Goal: Task Accomplishment & Management: Complete application form

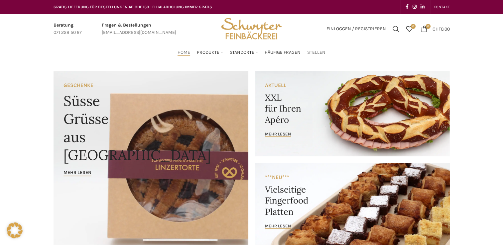
click at [318, 53] on span "Stellen" at bounding box center [316, 53] width 18 height 6
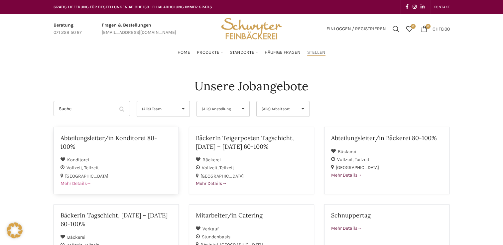
click at [85, 181] on span "Mehr Details" at bounding box center [75, 184] width 31 height 6
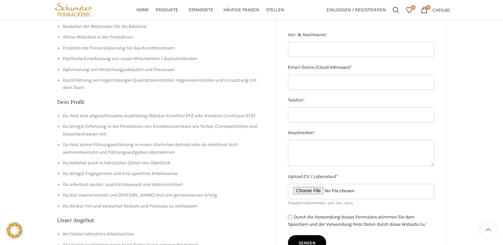
scroll to position [100, 0]
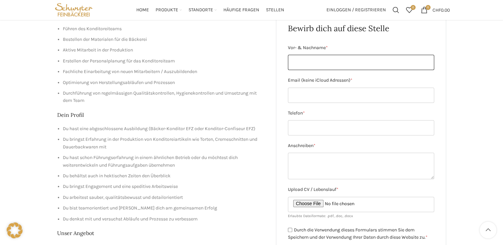
click at [342, 56] on input "Vor- & Nachname *" at bounding box center [361, 62] width 146 height 15
type input "[PERSON_NAME]"
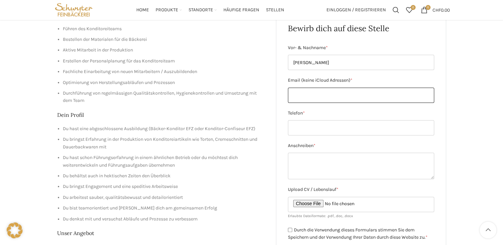
click at [342, 95] on input "Email (keine iCloud Adressen) *" at bounding box center [361, 95] width 146 height 15
type input "[EMAIL_ADDRESS][DOMAIN_NAME]"
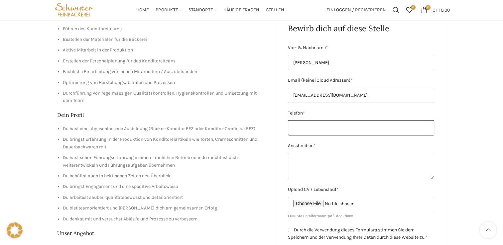
click at [348, 127] on input "Telefon *" at bounding box center [361, 127] width 146 height 15
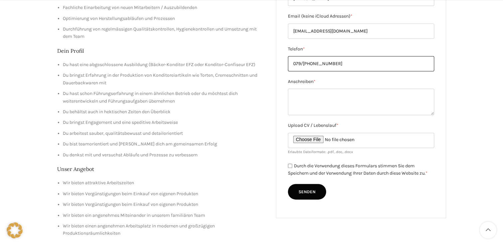
scroll to position [166, 0]
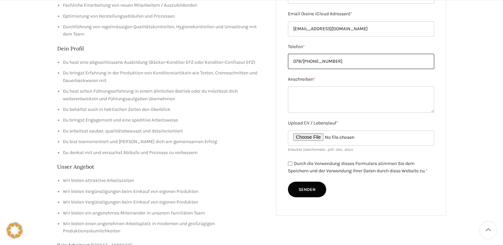
type input "079/[PHONE_NUMBER]"
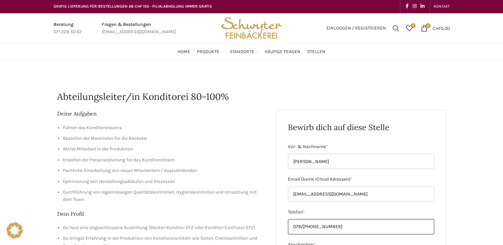
scroll to position [0, 0]
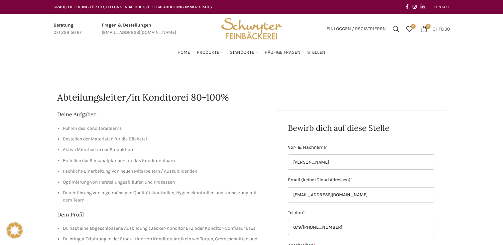
click at [231, 95] on h1 "Abteilungsleiter/in Konditorei 80-100%" at bounding box center [251, 97] width 389 height 13
click at [230, 96] on h1 "Abteilungsleiter/in Konditorei 80-100%" at bounding box center [251, 97] width 389 height 13
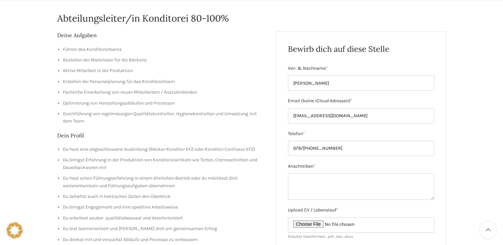
scroll to position [100, 0]
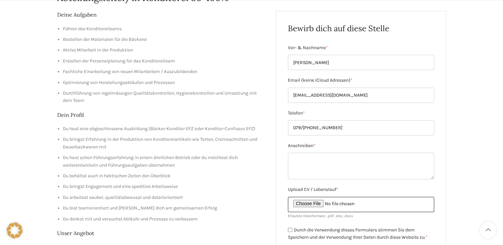
click at [318, 205] on input "Upload CV / Lebenslauf *" at bounding box center [361, 204] width 146 height 15
click at [299, 205] on input "Upload CV / Lebenslauf *" at bounding box center [361, 204] width 146 height 15
click at [322, 205] on input "Upload CV / Lebenslauf *" at bounding box center [361, 204] width 146 height 15
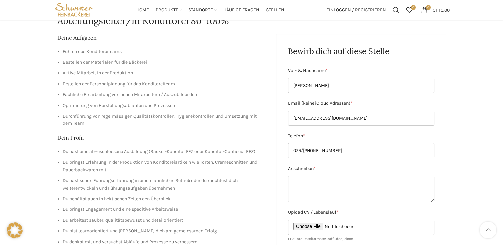
scroll to position [66, 0]
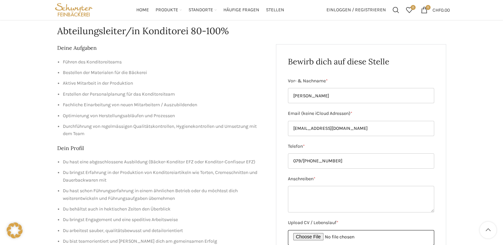
type input "C:\fakepath\Bewerbung Bäckerei Schwyter.pdf"
click at [299, 193] on textarea "Anschreiben *" at bounding box center [361, 199] width 146 height 27
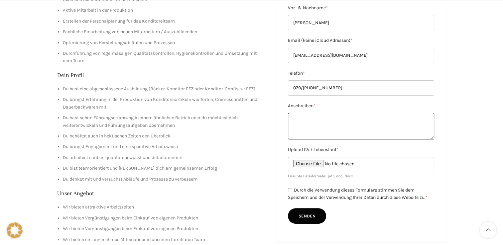
scroll to position [166, 0]
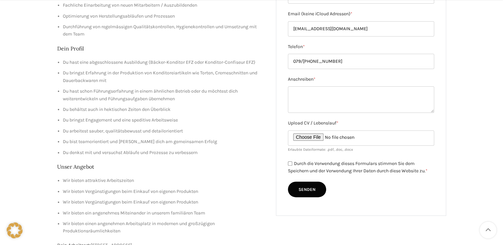
click at [288, 163] on input "Durch die Verwendung dieses Formulars stimmen Sie dem Speichern und der Verwend…" at bounding box center [290, 164] width 4 height 4
checkbox input "true"
click at [303, 95] on textarea "Anschreiben *" at bounding box center [361, 99] width 146 height 27
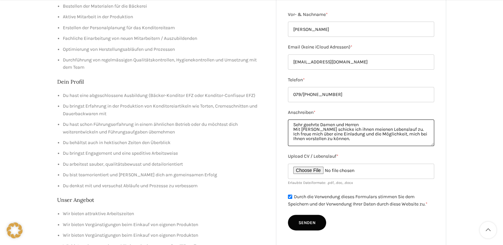
scroll to position [0, 0]
click at [316, 129] on textarea "Sehr geehrte Damen und Herren Mit Freude schicke ich ihnen meinen Lebenslauf zu…" at bounding box center [361, 133] width 146 height 27
click at [346, 130] on textarea "Sehr geehrte Damen und Herren Sehr gerne schicke ich ihnen meinen Lebenslauf zu…" at bounding box center [361, 133] width 146 height 27
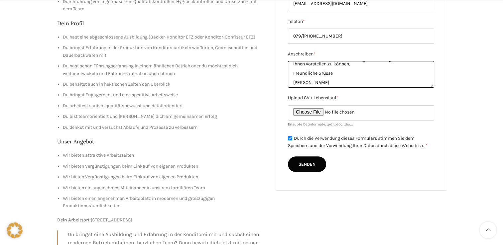
scroll to position [199, 0]
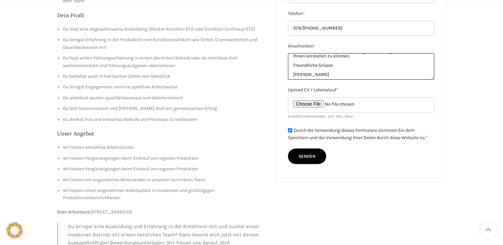
type textarea "Sehr geehrte Damen und Herren Sehr gerne schicke ich Ihnen meinen Lebenslauf zu…"
click at [306, 157] on input "Senden" at bounding box center [307, 157] width 38 height 16
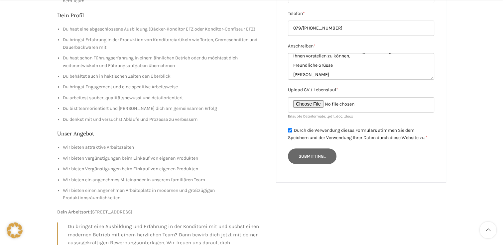
type input "Senden"
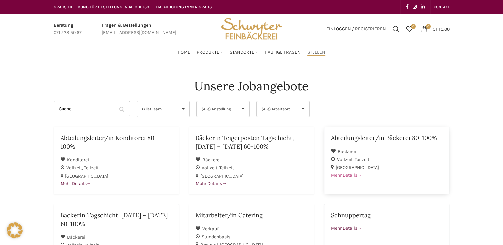
click at [352, 174] on span "Mehr Details" at bounding box center [346, 175] width 31 height 6
click at [365, 156] on div "Vollzeit Teilzeit" at bounding box center [386, 160] width 111 height 8
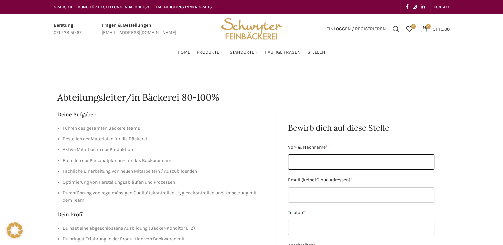
click at [330, 163] on input "Vor- & Nachname *" at bounding box center [361, 162] width 146 height 15
type input "[PERSON_NAME]"
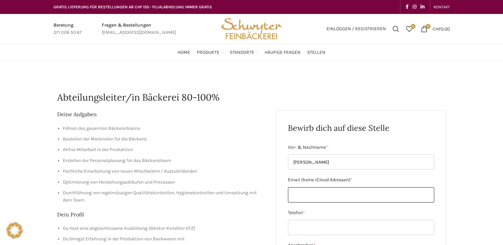
type input "[EMAIL_ADDRESS][DOMAIN_NAME]"
type input "079/[PHONE_NUMBER]"
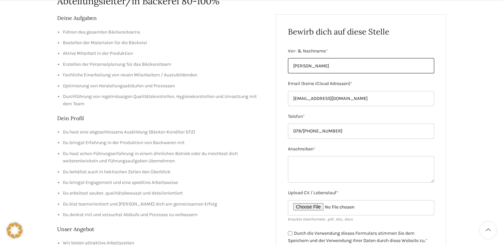
scroll to position [133, 0]
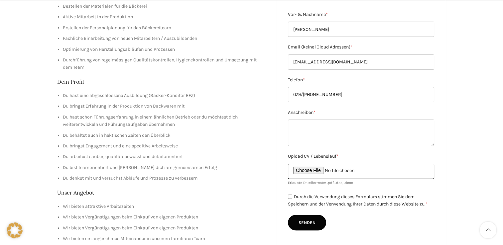
click at [326, 170] on input "Upload CV / Lebenslauf *" at bounding box center [361, 171] width 146 height 15
type input "C:\fakepath\Bewerbung Bäckerei Schwyter.pdf"
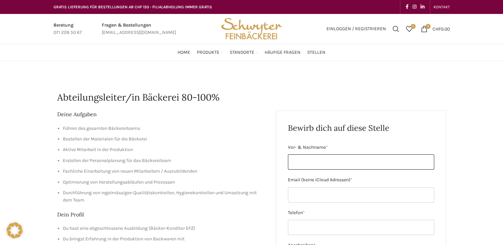
click at [325, 158] on input "Vor- & Nachname *" at bounding box center [361, 162] width 146 height 15
type input "[PERSON_NAME]"
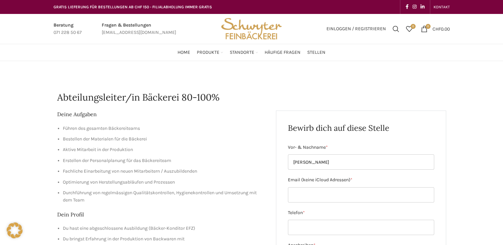
type input "[EMAIL_ADDRESS][DOMAIN_NAME]"
type input "079/[PHONE_NUMBER]"
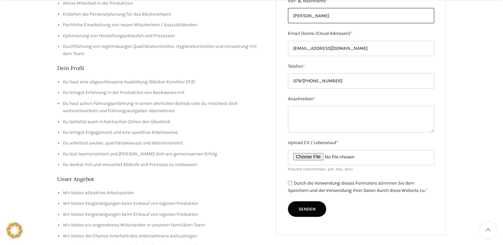
scroll to position [166, 0]
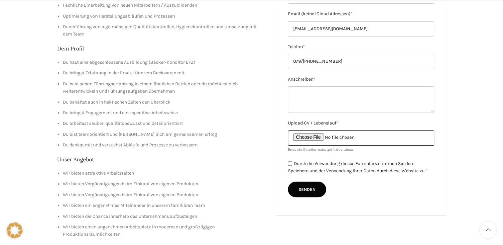
click at [319, 137] on input "Upload CV / Lebenslauf *" at bounding box center [361, 138] width 146 height 15
type input "C:\fakepath\Lebenslauf [PERSON_NAME] [DATE].pdf"
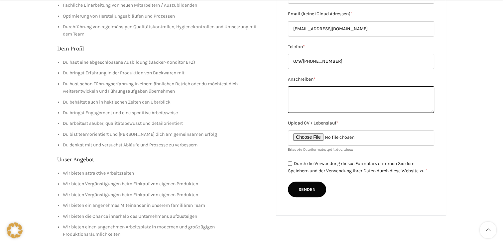
click at [308, 96] on textarea "Anschreiben *" at bounding box center [361, 99] width 146 height 27
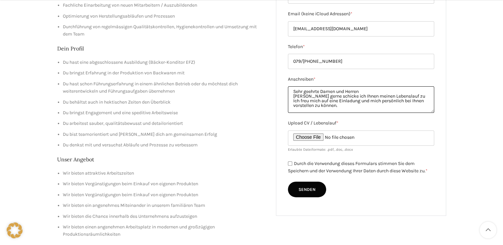
click at [405, 96] on textarea "Sehr geehrte Damen und Herren [PERSON_NAME] gerne schicke ich Ihnen meinen Lebe…" at bounding box center [361, 99] width 146 height 27
click at [308, 100] on textarea "Sehr geehrte Damen und Herren [PERSON_NAME] gerne schicke ich Ihnen meinen Lebe…" at bounding box center [361, 99] width 146 height 27
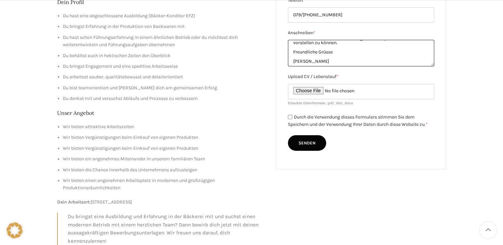
scroll to position [233, 0]
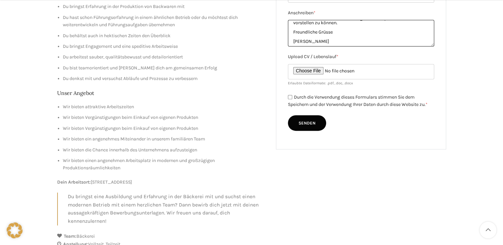
type textarea "Sehr geehrte Damen und Herren [PERSON_NAME] gerne schicke ich Ihnen meinen Lebe…"
click at [311, 126] on input "Senden" at bounding box center [307, 123] width 38 height 16
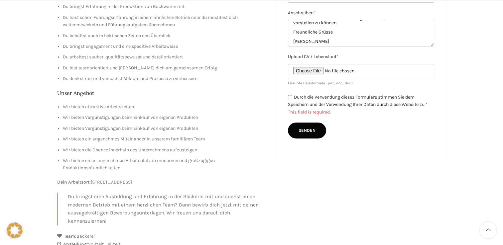
click at [290, 98] on input "Durch die Verwendung dieses Formulars stimmen Sie dem Speichern und der Verwend…" at bounding box center [290, 97] width 4 height 4
checkbox input "true"
click at [301, 124] on input "Senden" at bounding box center [307, 123] width 38 height 16
type input "Senden"
